Goal: Information Seeking & Learning: Learn about a topic

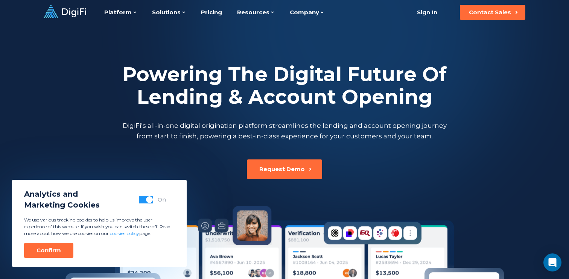
click at [173, 123] on p "DigiFi’s all-in-one digital origination platform streamlines the lending and ac…" at bounding box center [284, 130] width 327 height 21
click at [64, 248] on button "Confirm" at bounding box center [48, 250] width 49 height 15
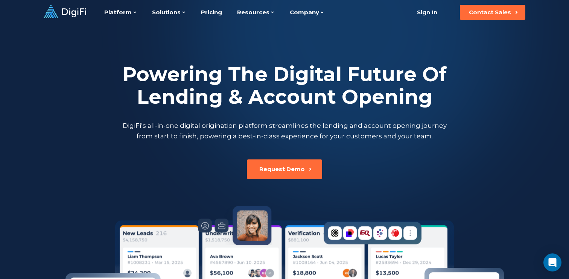
click at [120, 163] on div "Powering The Digital Future Of Lending & Account Opening DigiFi’s all-in-one di…" at bounding box center [285, 102] width 418 height 154
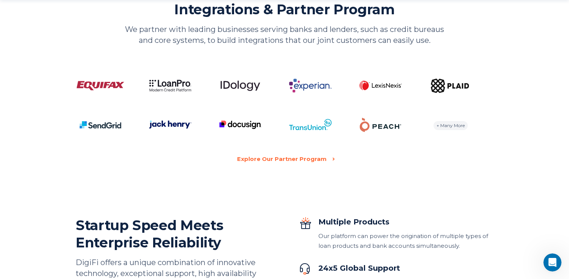
scroll to position [1508, 0]
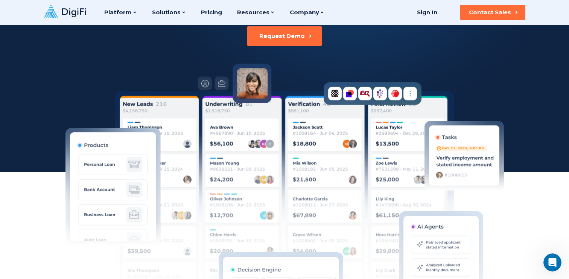
scroll to position [0, 0]
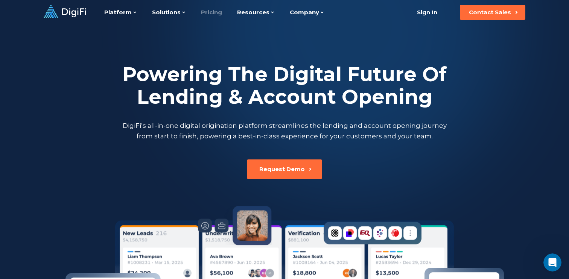
click at [210, 16] on link "Pricing" at bounding box center [211, 12] width 21 height 25
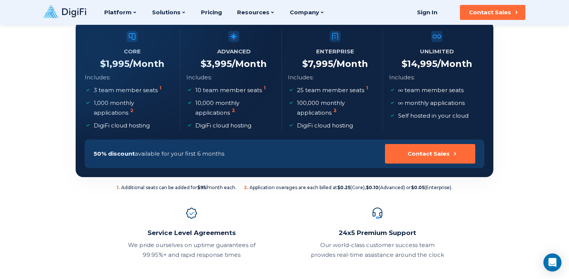
scroll to position [138, 0]
